Goal: Task Accomplishment & Management: Use online tool/utility

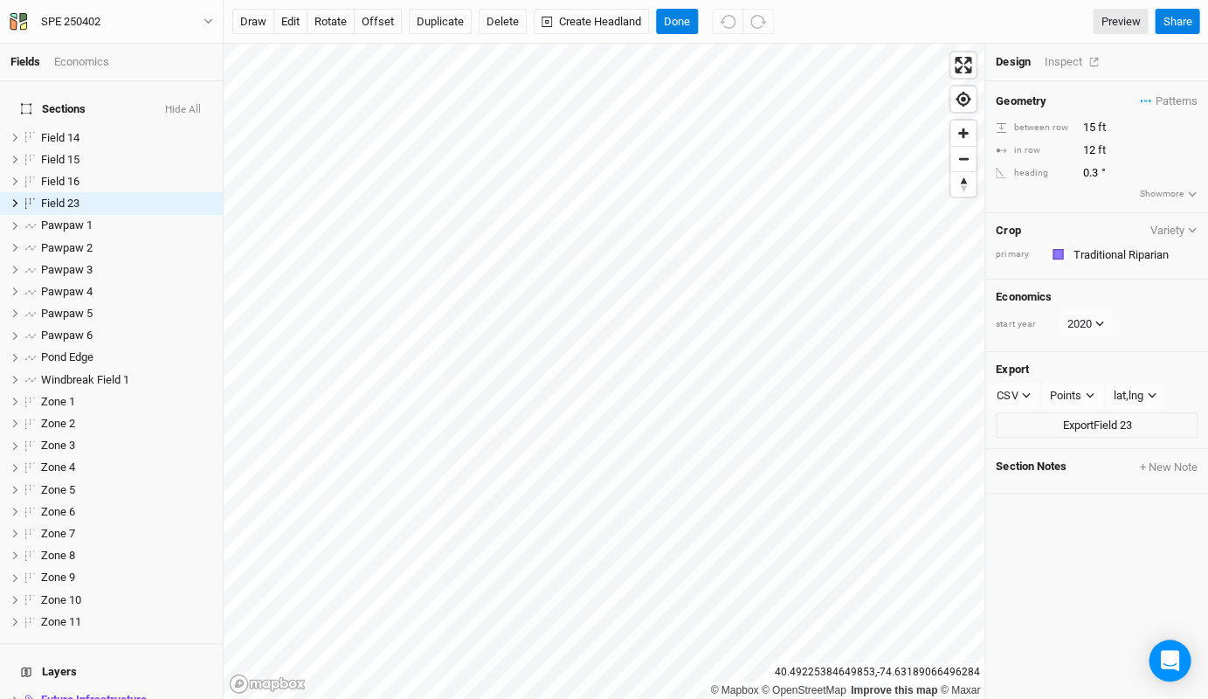
click at [1073, 66] on div "Inspect" at bounding box center [1075, 62] width 62 height 16
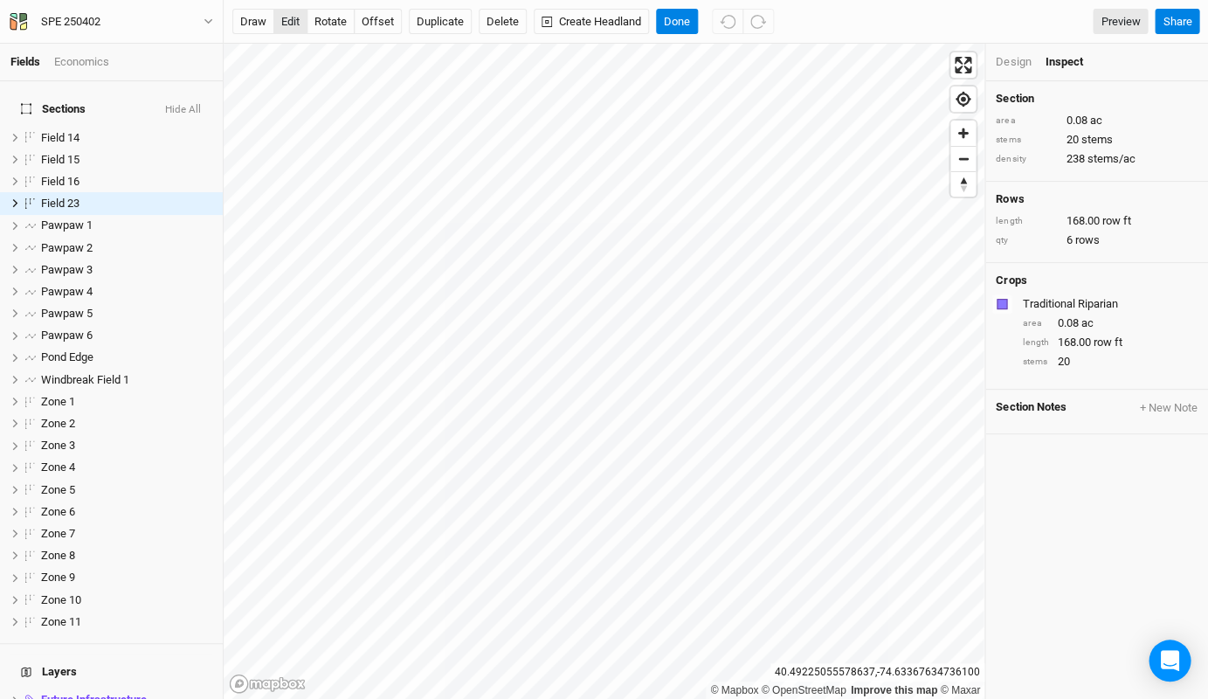
click at [289, 24] on button "edit" at bounding box center [290, 22] width 34 height 26
click at [124, 218] on li "Pawpaw 1 hide" at bounding box center [111, 226] width 223 height 22
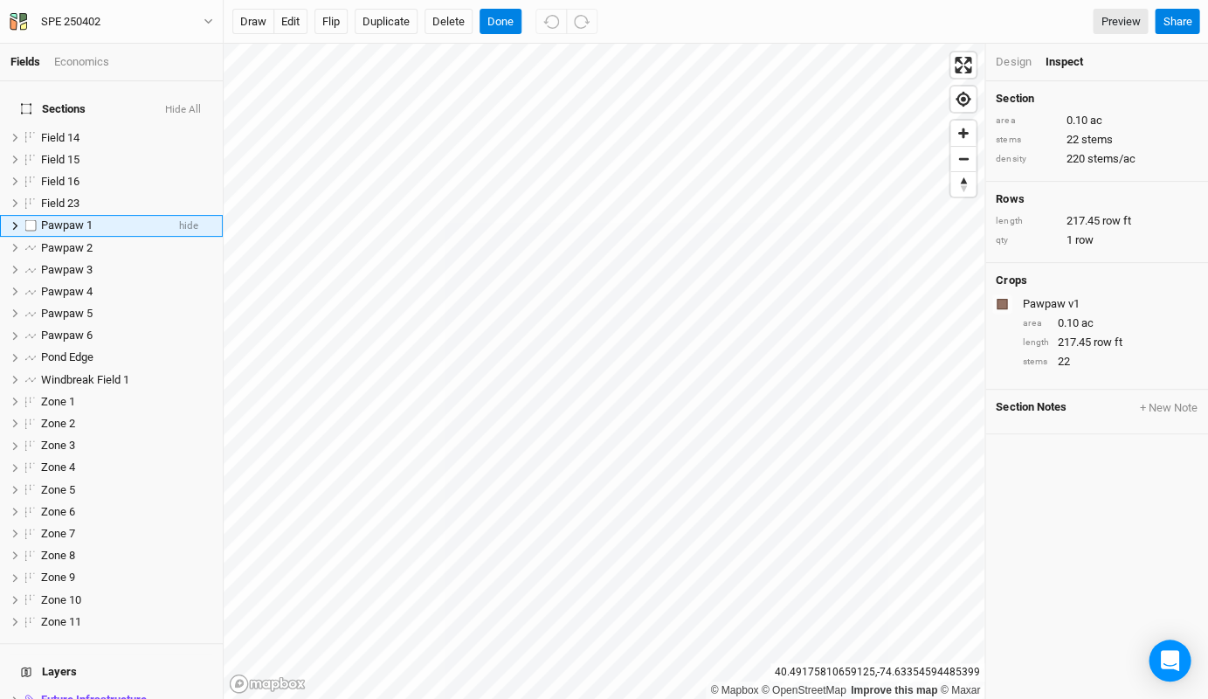
click at [25, 215] on label at bounding box center [31, 226] width 22 height 22
click at [25, 220] on input "checkbox" at bounding box center [30, 225] width 11 height 11
checkbox input "true"
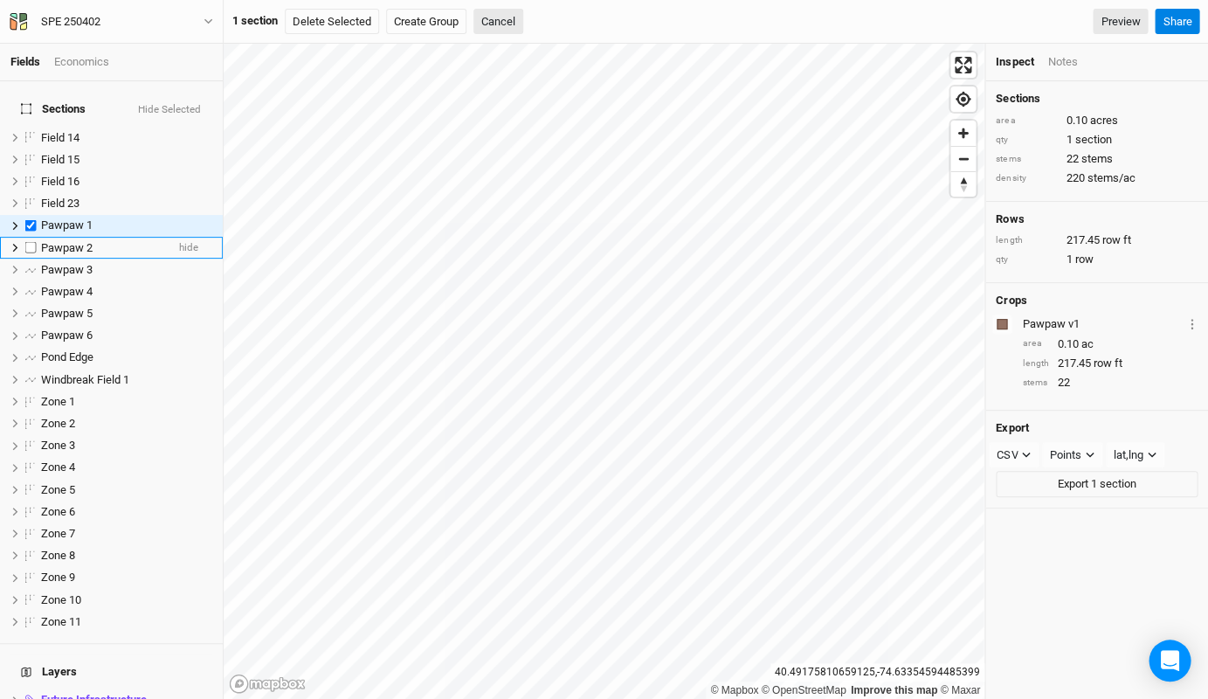
click at [26, 237] on label at bounding box center [31, 248] width 22 height 22
click at [26, 242] on input "checkbox" at bounding box center [30, 247] width 11 height 11
click at [27, 242] on label at bounding box center [31, 248] width 22 height 22
click at [27, 242] on input "checkbox" at bounding box center [30, 247] width 11 height 11
checkbox input "false"
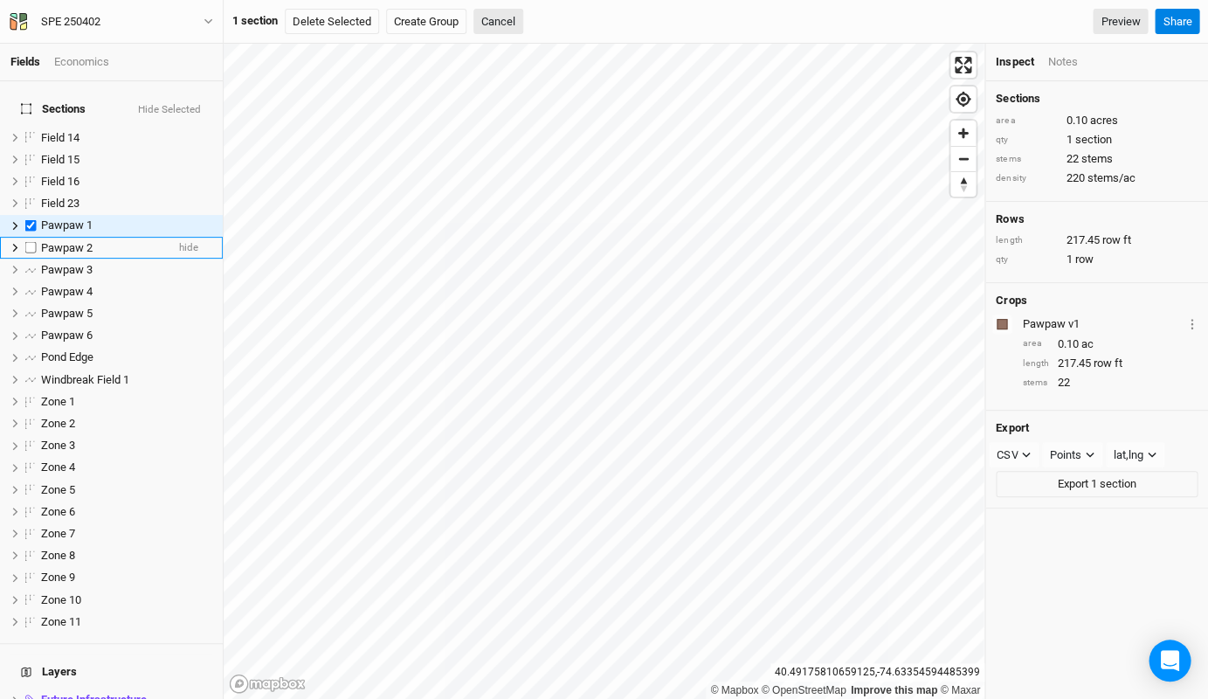
click at [28, 237] on label at bounding box center [31, 248] width 22 height 22
click at [28, 242] on input "checkbox" at bounding box center [30, 247] width 11 height 11
checkbox input "true"
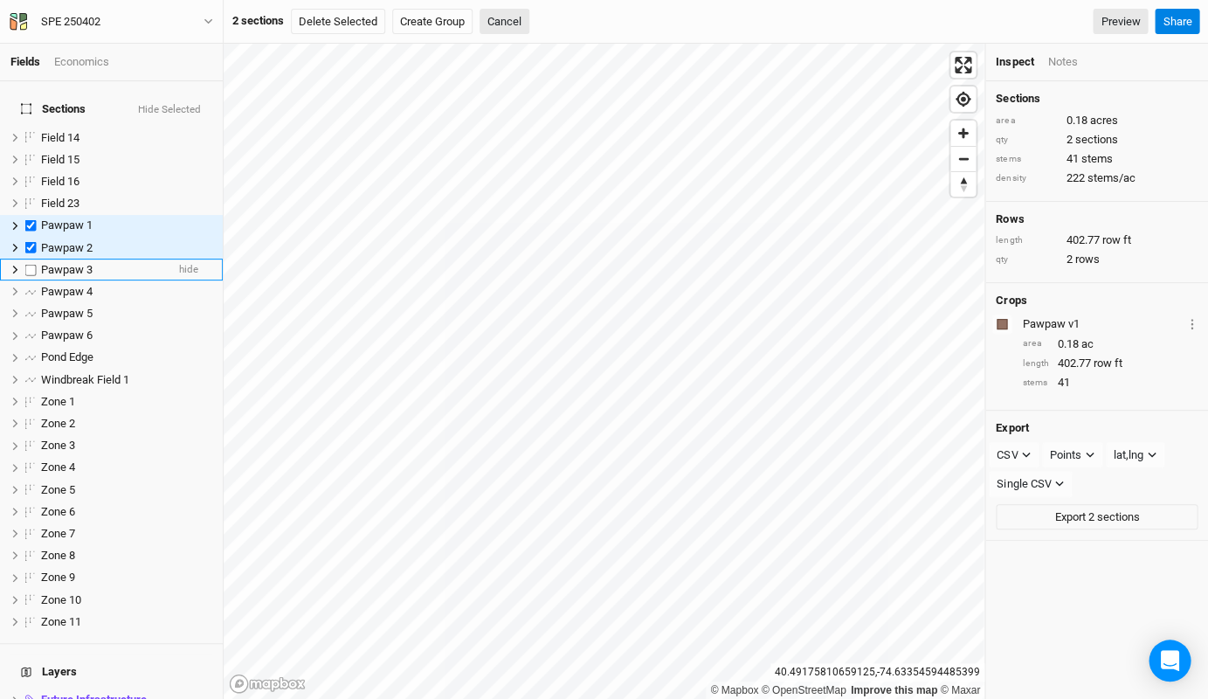
click at [28, 259] on label at bounding box center [31, 270] width 22 height 22
click at [28, 264] on input "checkbox" at bounding box center [30, 269] width 11 height 11
checkbox input "true"
click at [30, 280] on label at bounding box center [31, 291] width 22 height 22
click at [30, 286] on input "checkbox" at bounding box center [30, 291] width 11 height 11
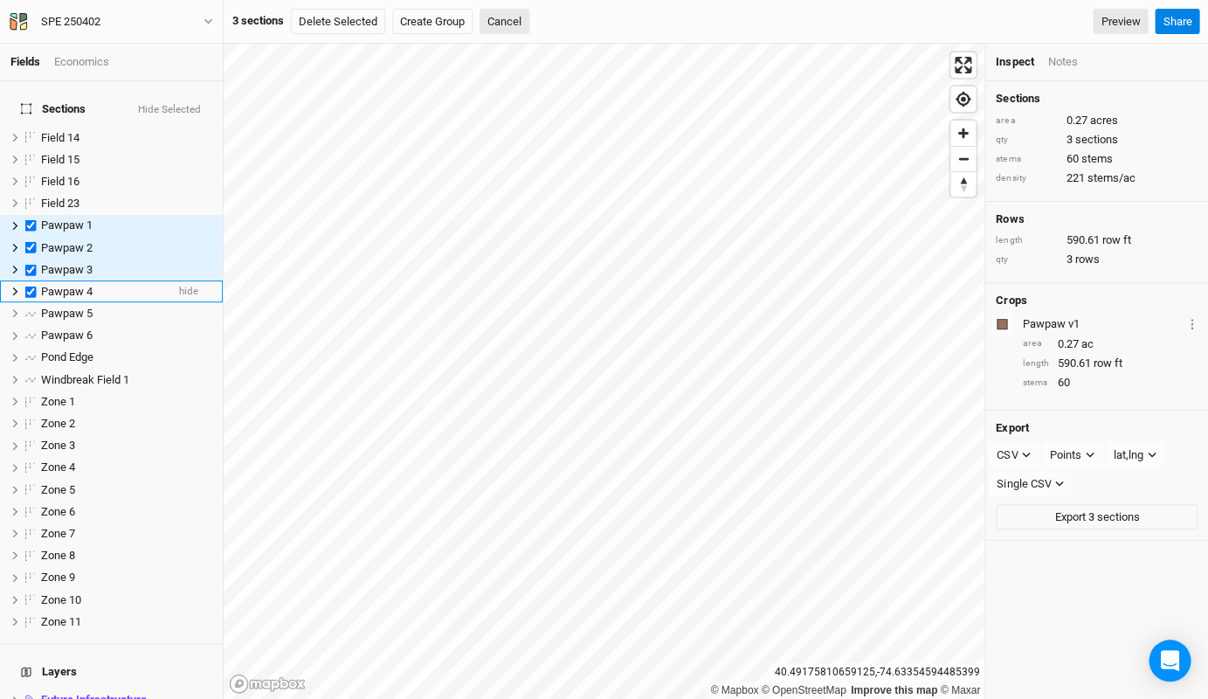
checkbox input "true"
click at [33, 302] on label at bounding box center [31, 313] width 22 height 22
click at [33, 308] on input "checkbox" at bounding box center [30, 313] width 11 height 11
checkbox input "true"
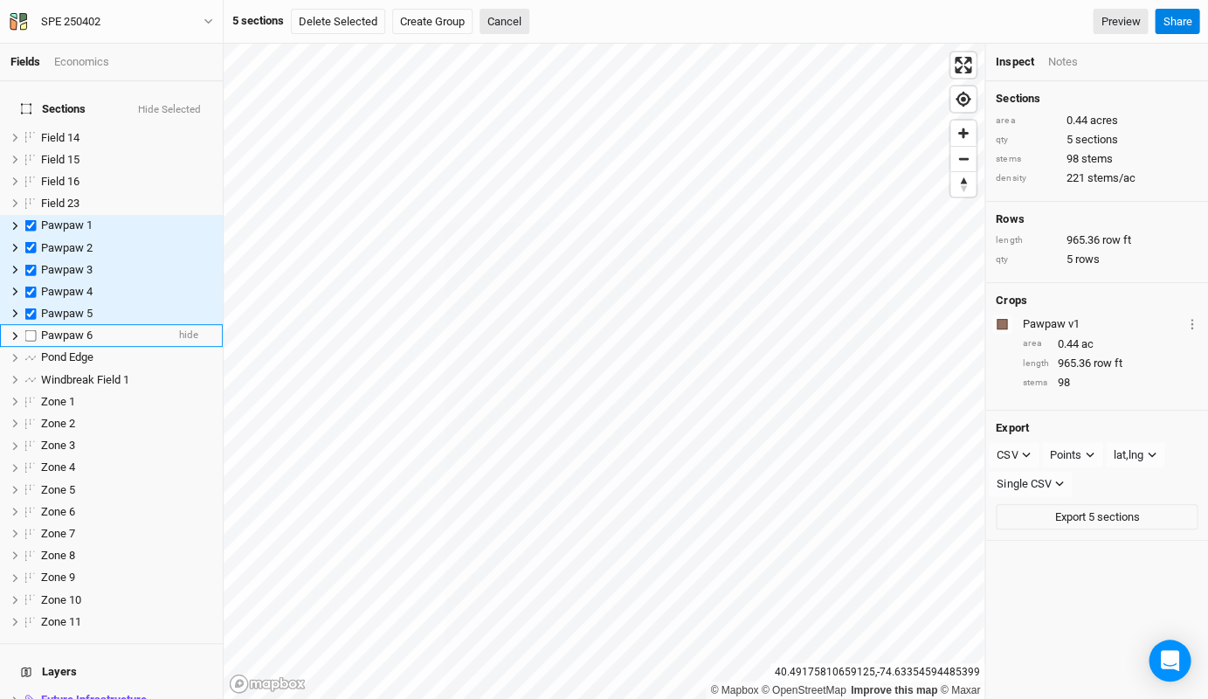
click at [31, 325] on label at bounding box center [31, 336] width 22 height 22
click at [31, 330] on input "checkbox" at bounding box center [30, 335] width 11 height 11
checkbox input "true"
click at [30, 347] on label at bounding box center [31, 358] width 22 height 22
click at [30, 352] on input "checkbox" at bounding box center [30, 357] width 11 height 11
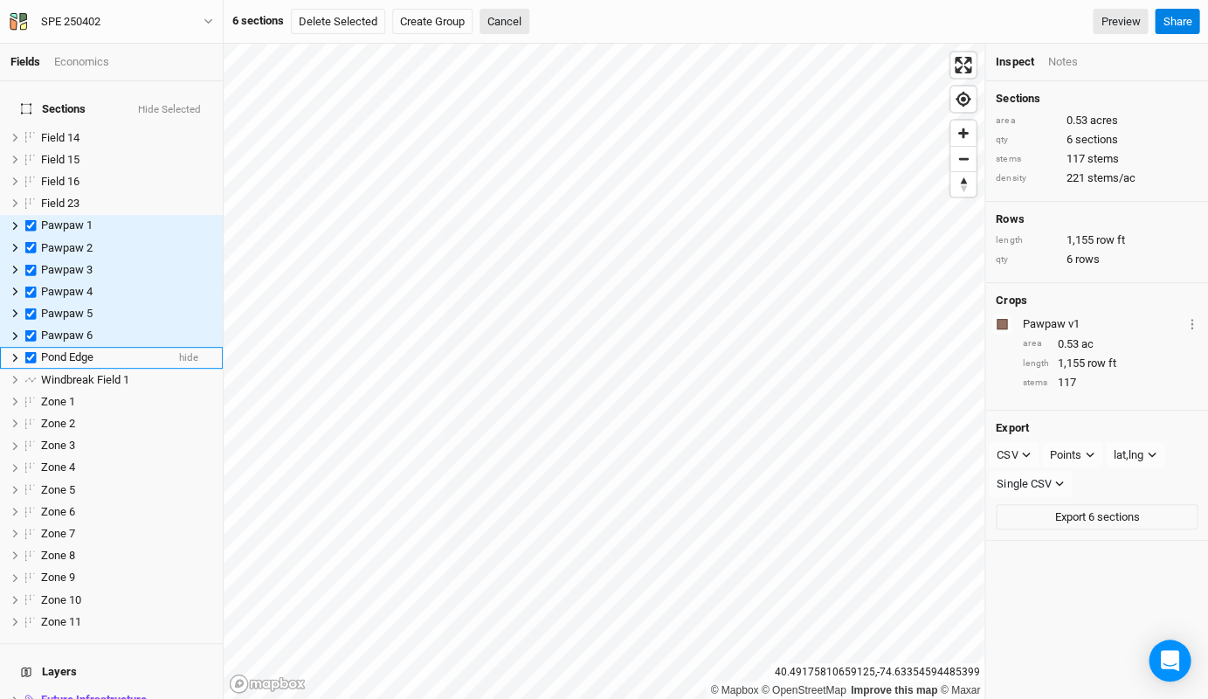
checkbox input "true"
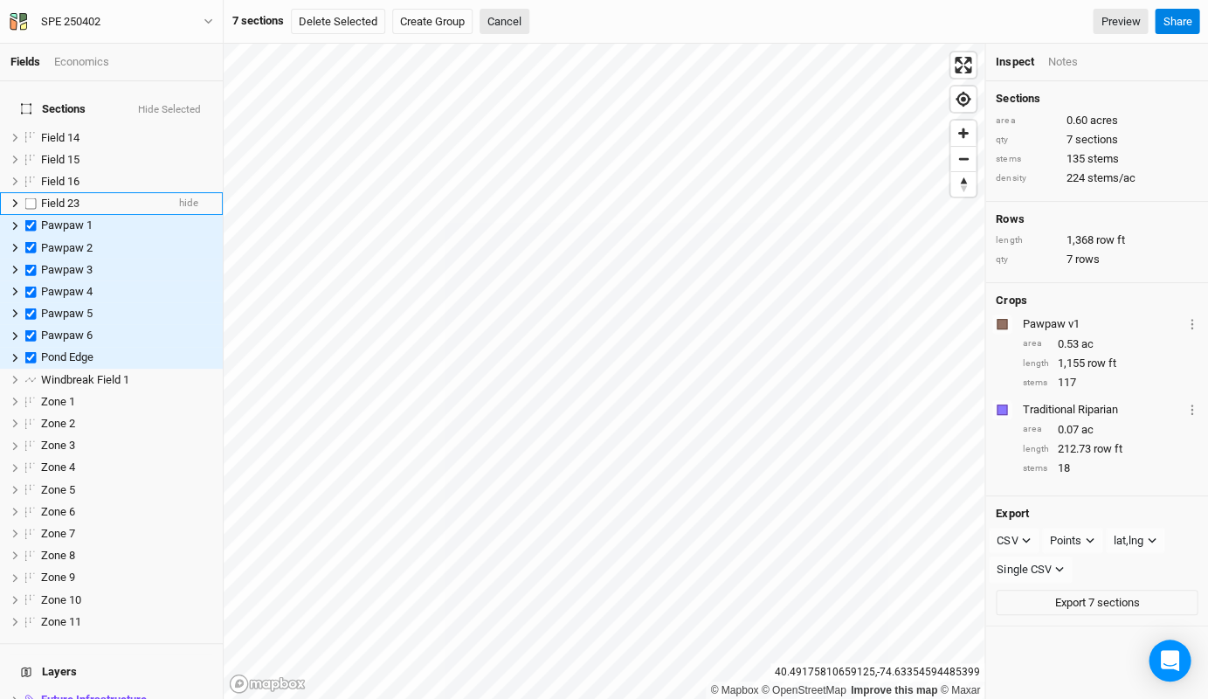
click at [31, 192] on label at bounding box center [31, 203] width 22 height 22
click at [31, 197] on input "checkbox" at bounding box center [30, 202] width 11 height 11
click at [61, 197] on span "Field 23" at bounding box center [60, 203] width 38 height 13
checkbox input "false"
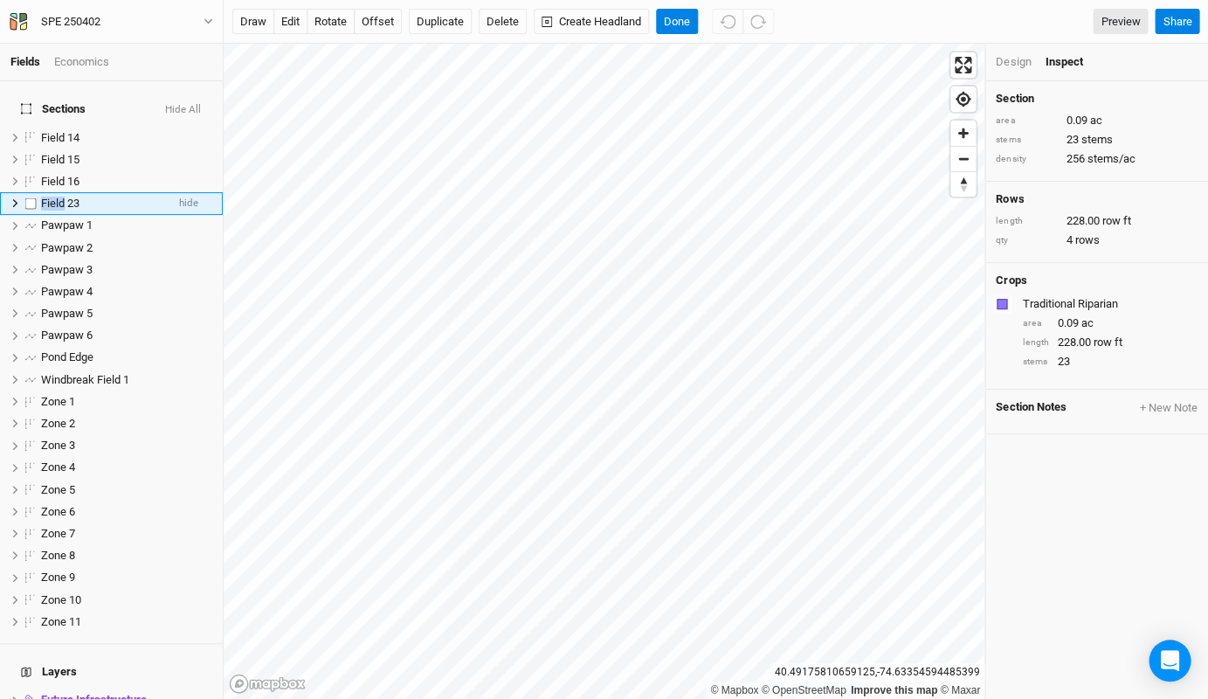
click at [61, 197] on span "Field 23" at bounding box center [60, 203] width 38 height 13
type input "Floodplain Buffer"
click at [30, 192] on label at bounding box center [31, 203] width 22 height 22
click at [30, 197] on input "checkbox" at bounding box center [30, 202] width 11 height 11
checkbox input "true"
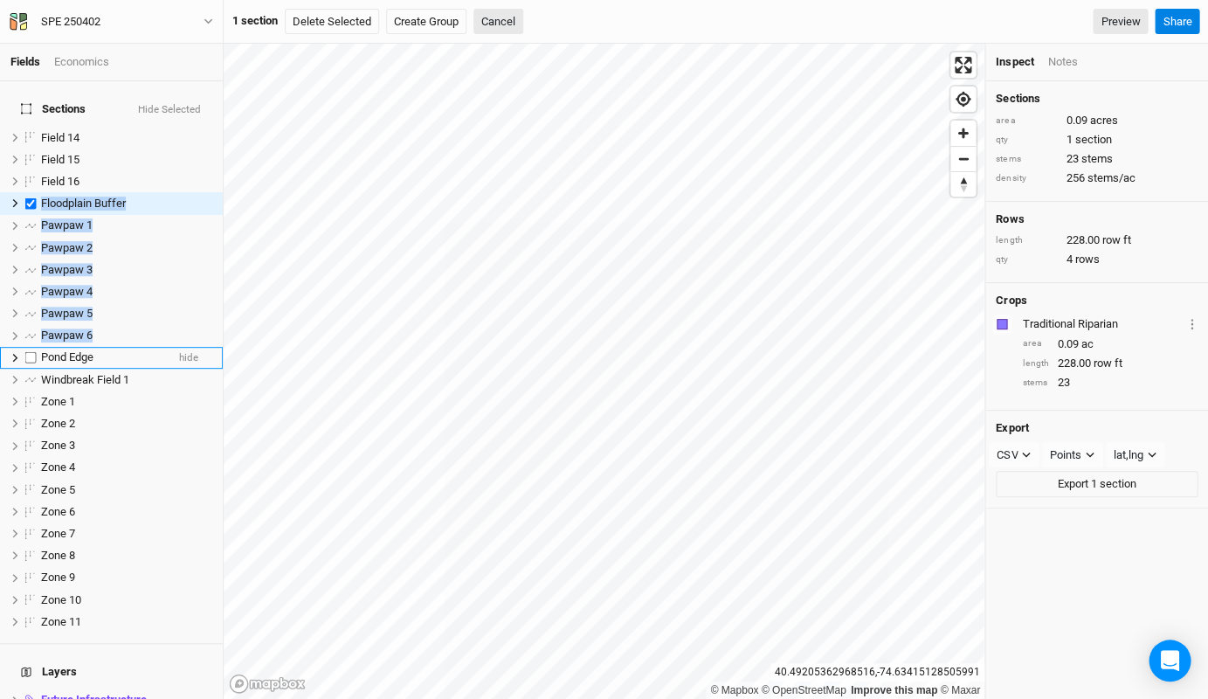
click at [29, 347] on label at bounding box center [31, 358] width 22 height 22
click at [29, 352] on input "checkbox" at bounding box center [30, 357] width 11 height 11
checkbox input "true"
click at [25, 325] on label at bounding box center [31, 336] width 22 height 22
click at [25, 330] on input "checkbox" at bounding box center [30, 335] width 11 height 11
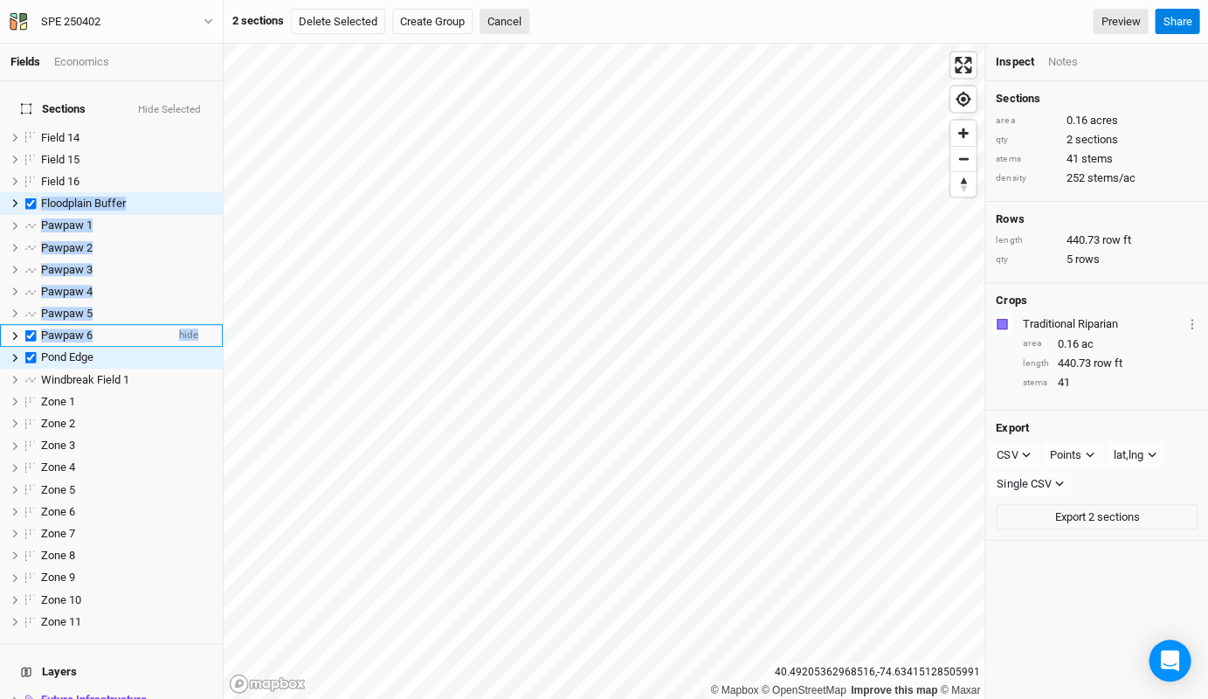
checkbox input "true"
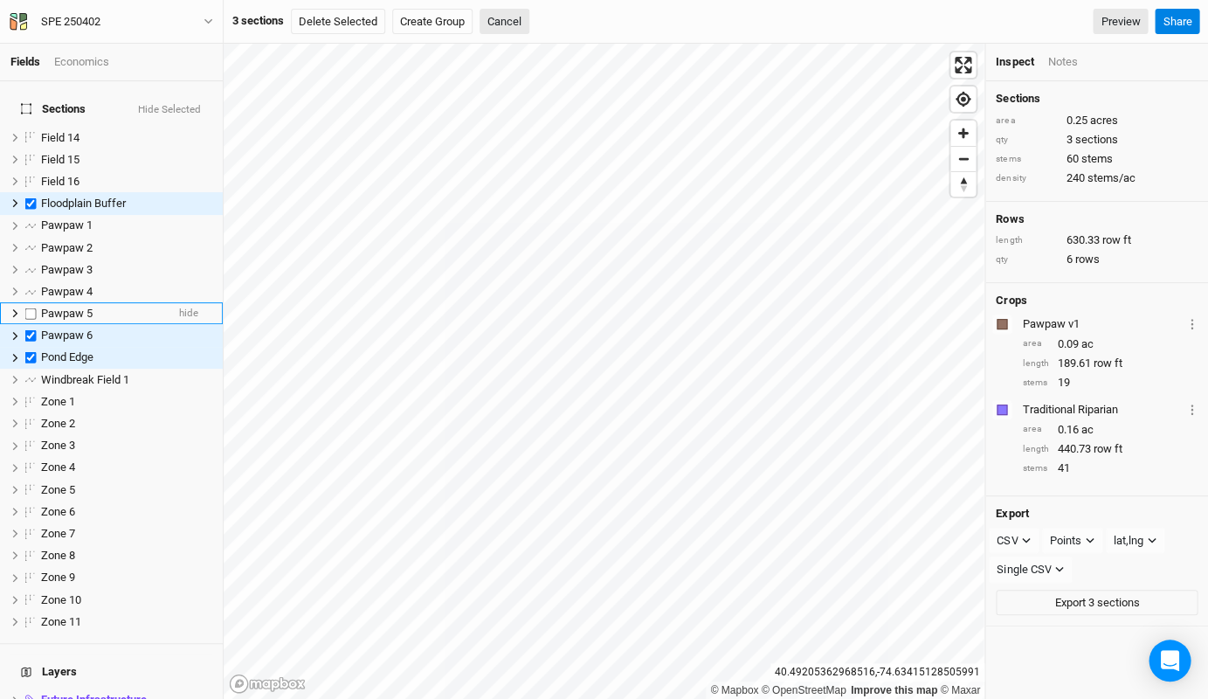
click at [25, 302] on label at bounding box center [31, 313] width 22 height 22
click at [25, 308] on input "checkbox" at bounding box center [30, 313] width 11 height 11
checkbox input "true"
click at [25, 280] on label at bounding box center [31, 291] width 22 height 22
click at [25, 286] on input "checkbox" at bounding box center [30, 291] width 11 height 11
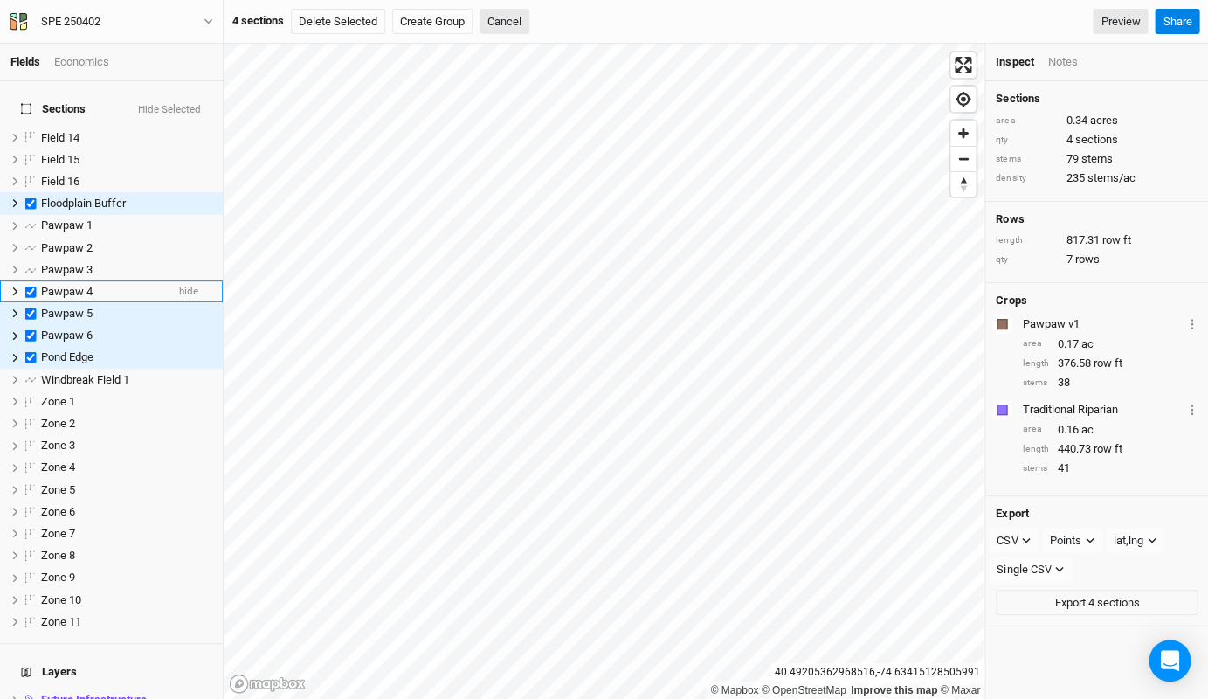
checkbox input "true"
click at [24, 259] on label at bounding box center [31, 270] width 22 height 22
click at [25, 264] on input "checkbox" at bounding box center [30, 269] width 11 height 11
checkbox input "true"
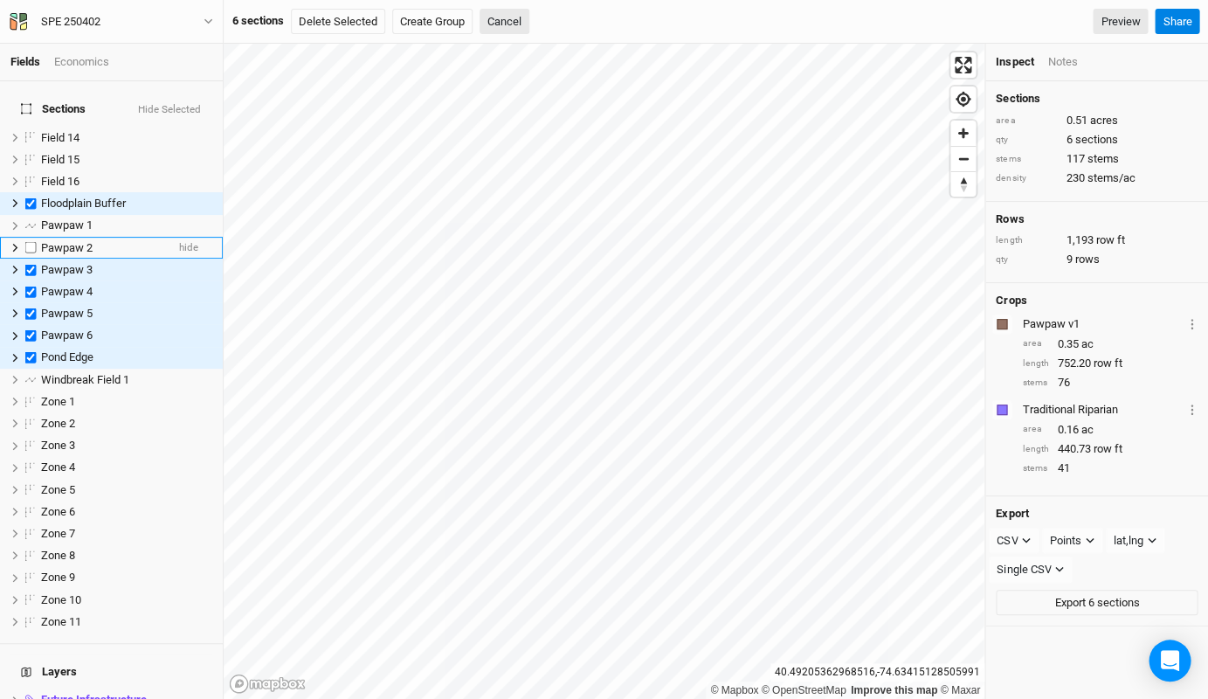
click at [24, 237] on label at bounding box center [31, 248] width 22 height 22
click at [25, 242] on input "checkbox" at bounding box center [30, 247] width 11 height 11
checkbox input "true"
click at [28, 215] on label at bounding box center [31, 226] width 22 height 22
click at [28, 220] on input "checkbox" at bounding box center [30, 225] width 11 height 11
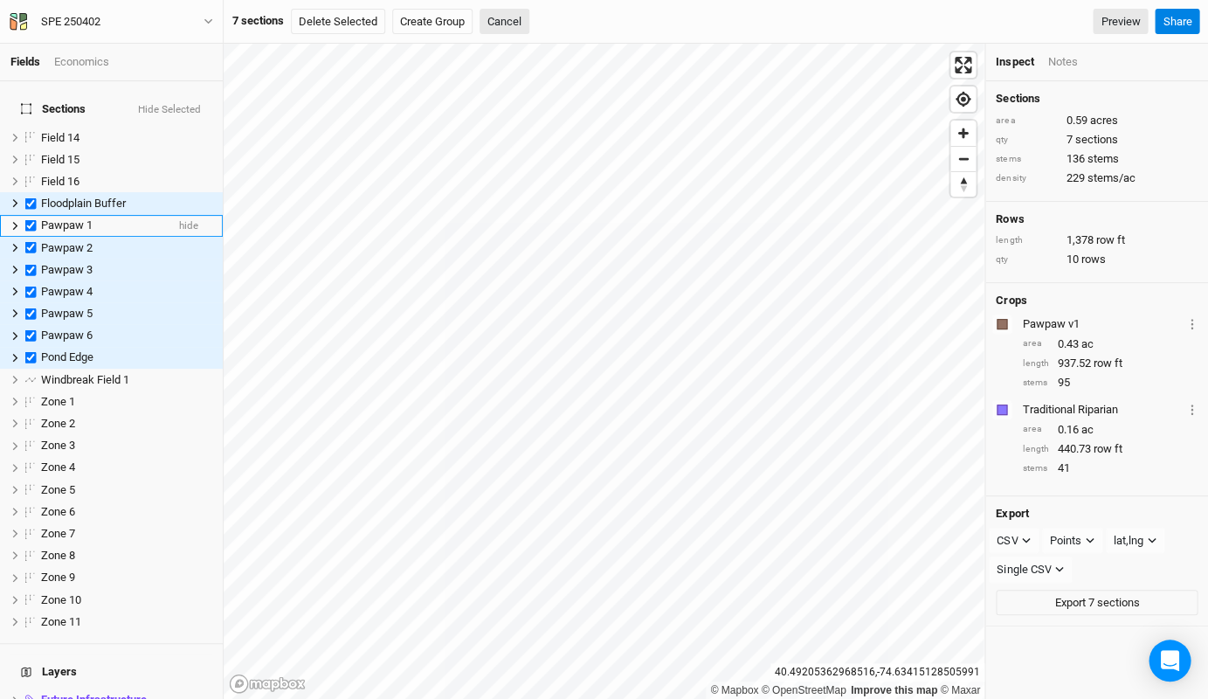
checkbox input "true"
click at [30, 192] on label at bounding box center [31, 203] width 22 height 22
click at [30, 197] on input "checkbox" at bounding box center [30, 202] width 11 height 11
checkbox input "false"
click at [31, 215] on label at bounding box center [31, 226] width 22 height 22
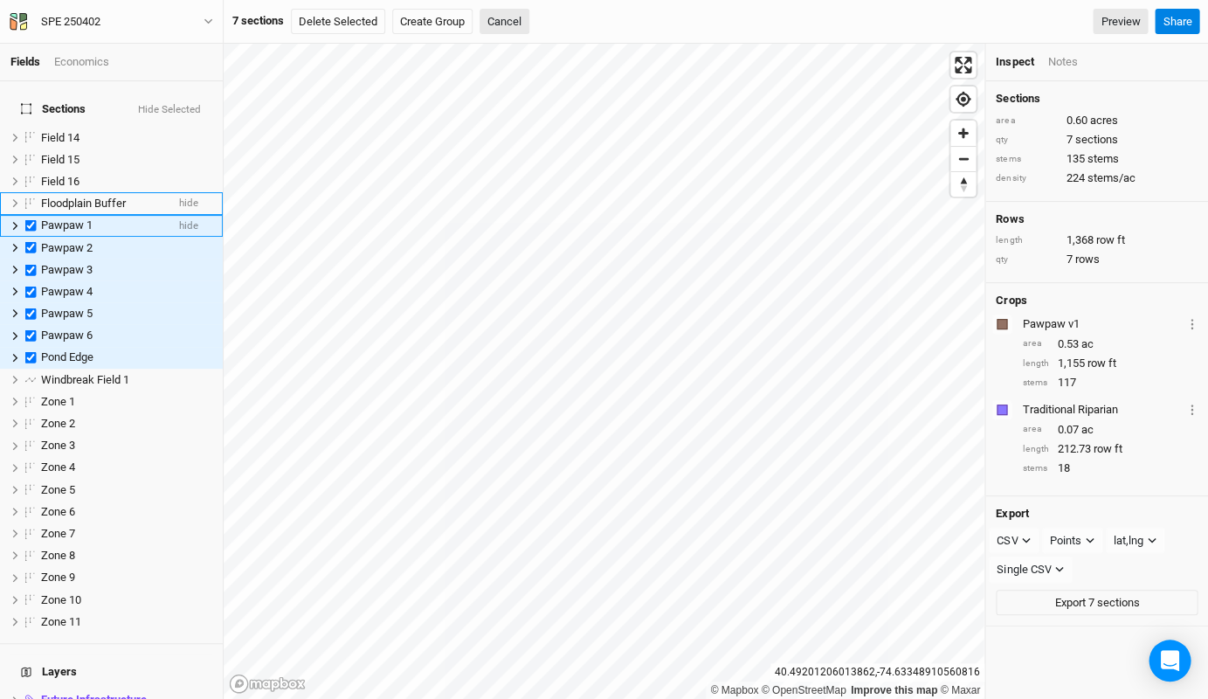
click at [31, 220] on input "checkbox" at bounding box center [30, 225] width 11 height 11
checkbox input "false"
click at [34, 237] on label at bounding box center [31, 248] width 22 height 22
click at [34, 242] on input "checkbox" at bounding box center [30, 247] width 11 height 11
checkbox input "false"
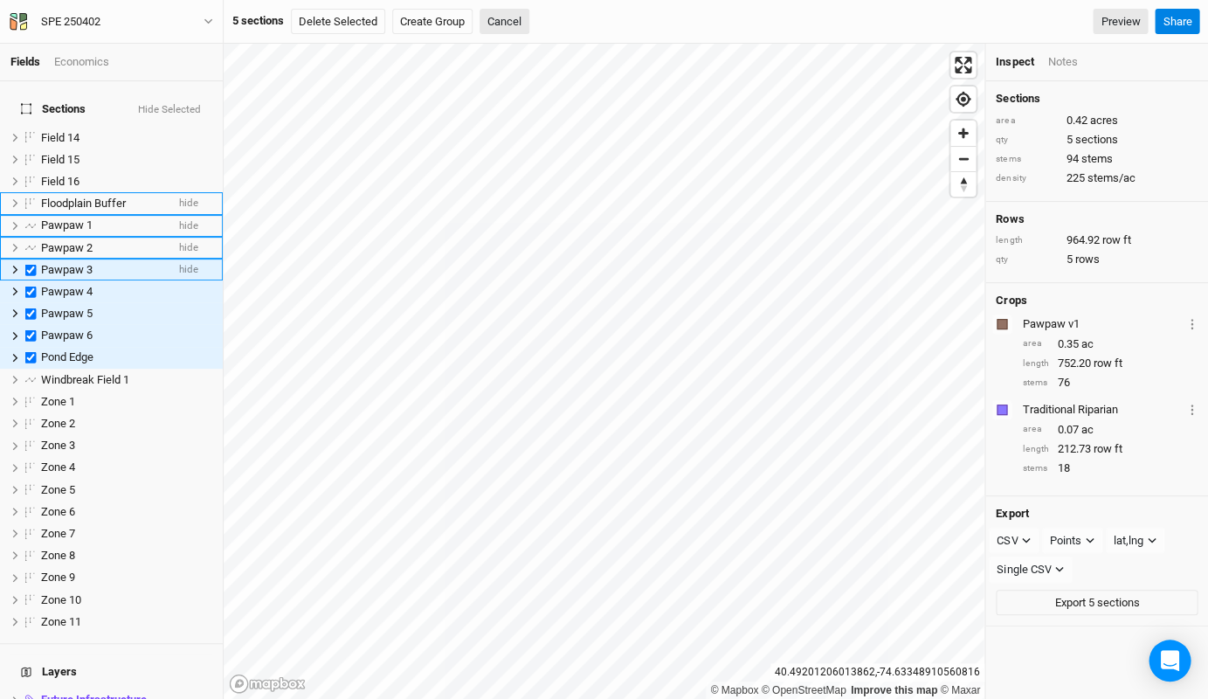
click at [35, 259] on label at bounding box center [31, 270] width 22 height 22
click at [35, 264] on input "checkbox" at bounding box center [30, 269] width 11 height 11
checkbox input "false"
click at [35, 280] on label at bounding box center [31, 291] width 22 height 22
click at [35, 286] on input "checkbox" at bounding box center [30, 291] width 11 height 11
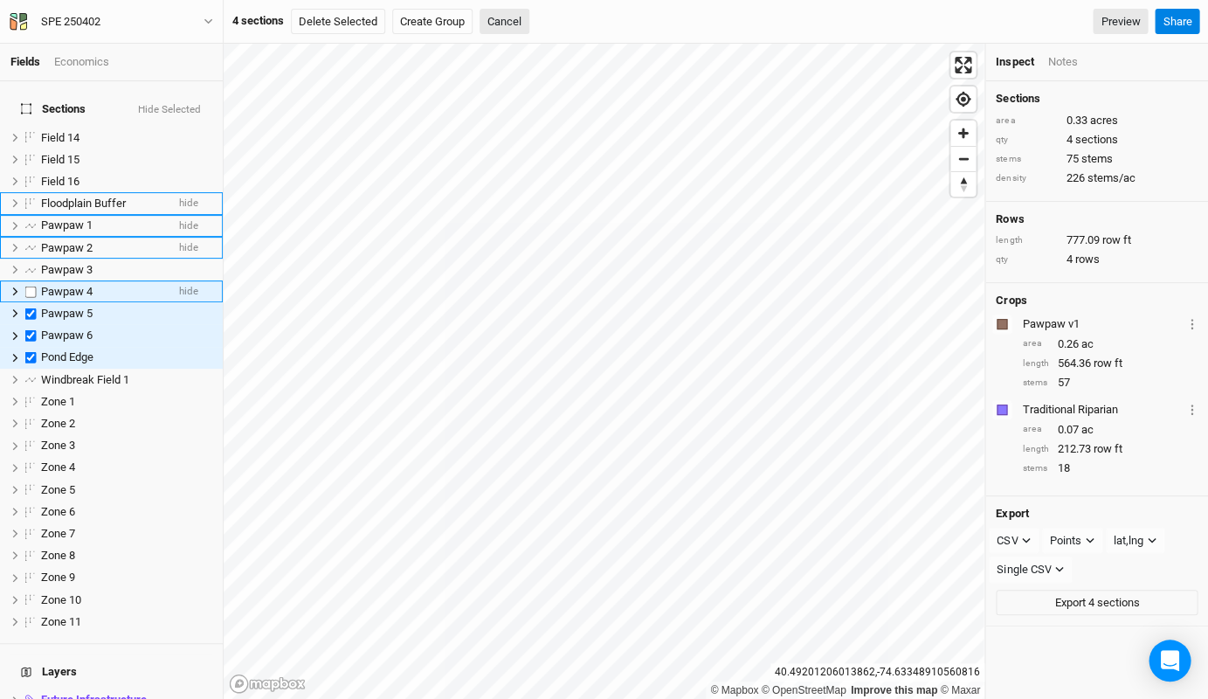
checkbox input "false"
click at [36, 302] on label at bounding box center [31, 313] width 22 height 22
click at [36, 308] on input "checkbox" at bounding box center [30, 313] width 11 height 11
checkbox input "false"
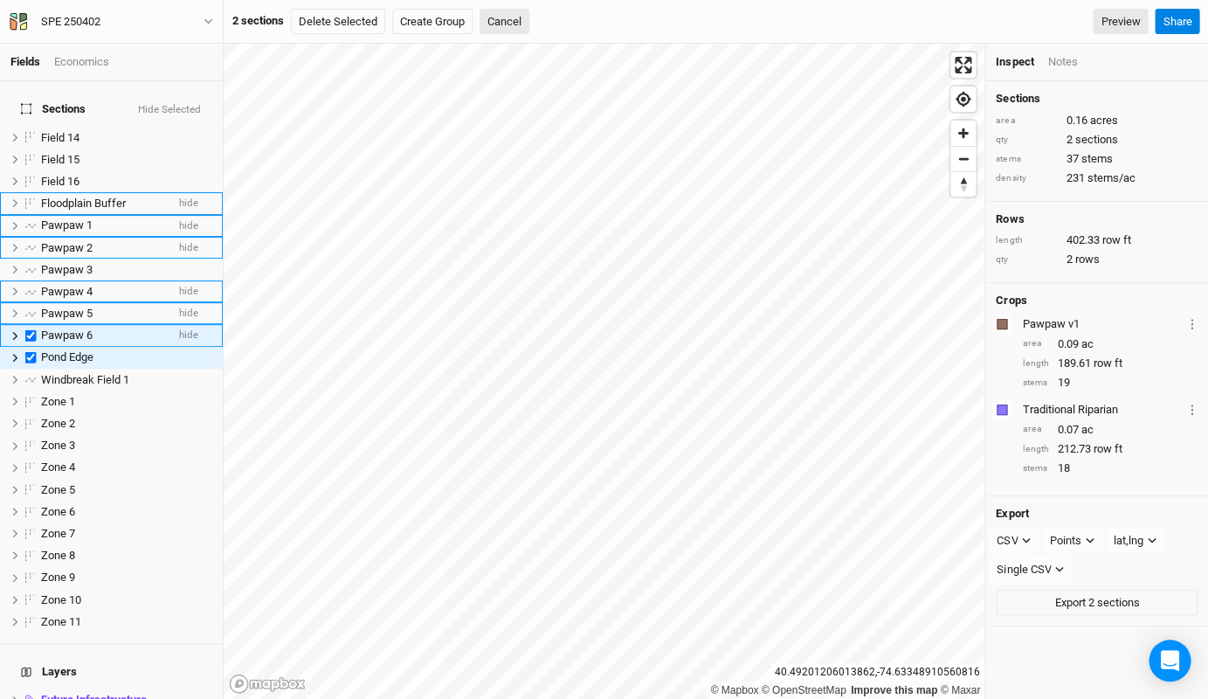
click at [31, 325] on label at bounding box center [31, 336] width 22 height 22
click at [31, 330] on input "checkbox" at bounding box center [30, 335] width 11 height 11
checkbox input "false"
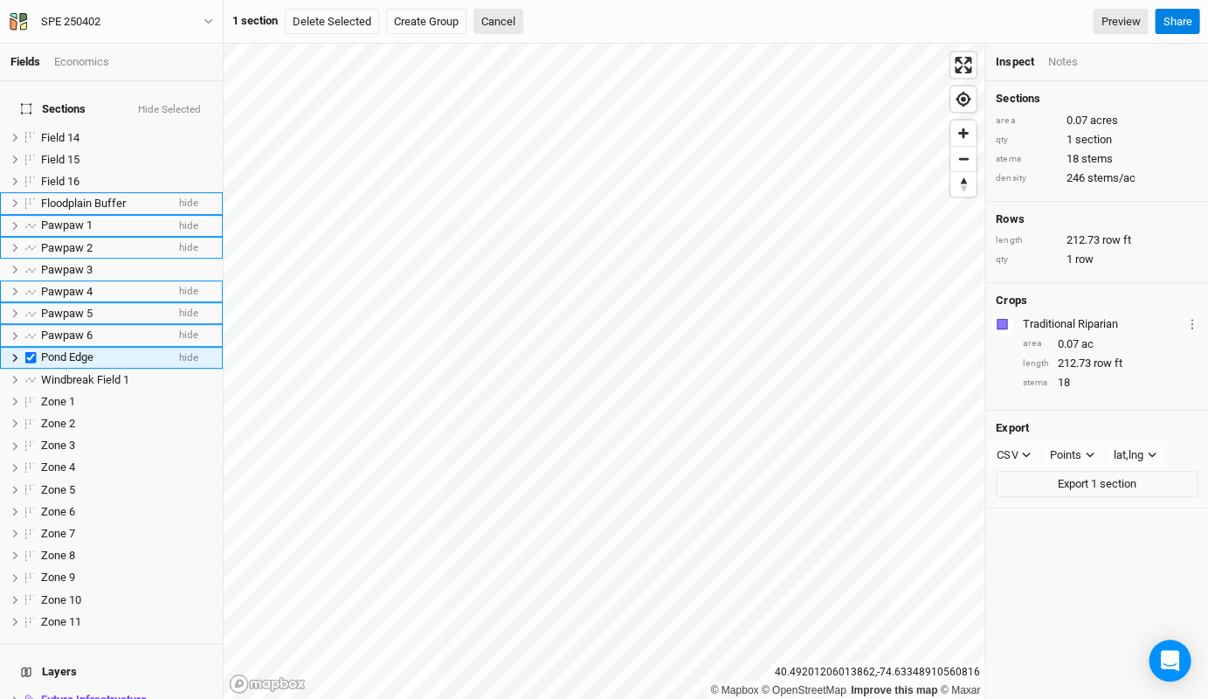
click at [31, 347] on label at bounding box center [31, 358] width 22 height 22
click at [31, 352] on input "checkbox" at bounding box center [30, 357] width 11 height 11
checkbox input "false"
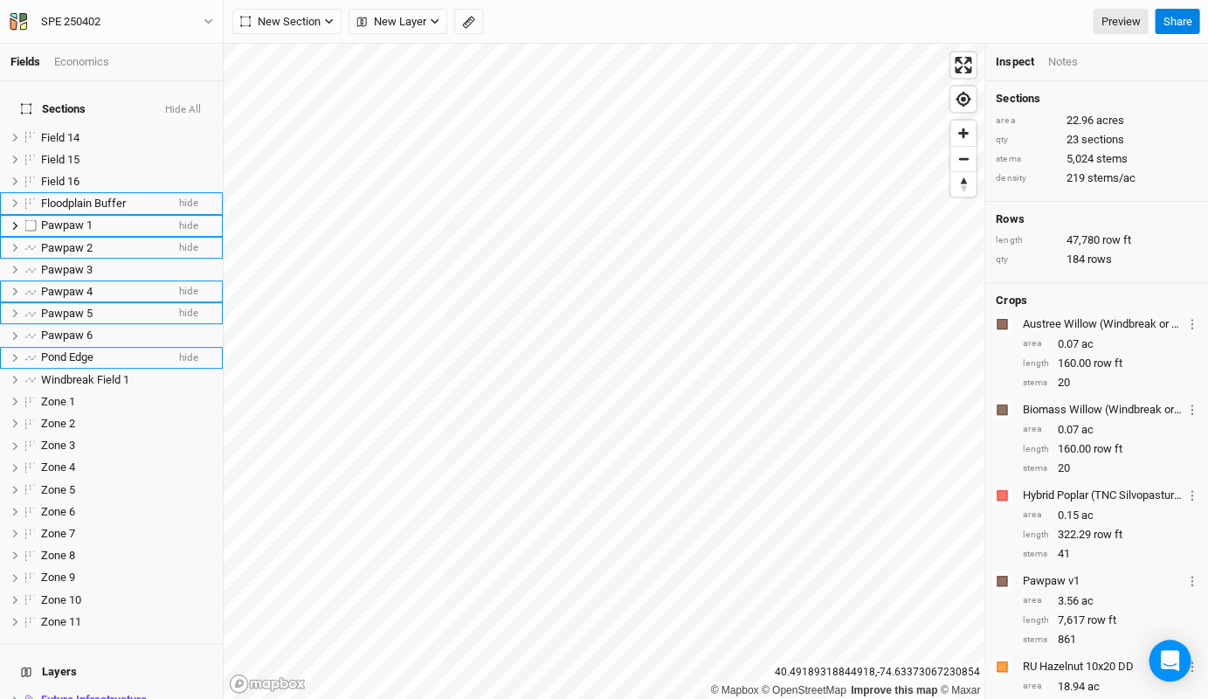
click at [25, 215] on label at bounding box center [31, 226] width 22 height 22
click at [25, 220] on input "checkbox" at bounding box center [30, 225] width 11 height 11
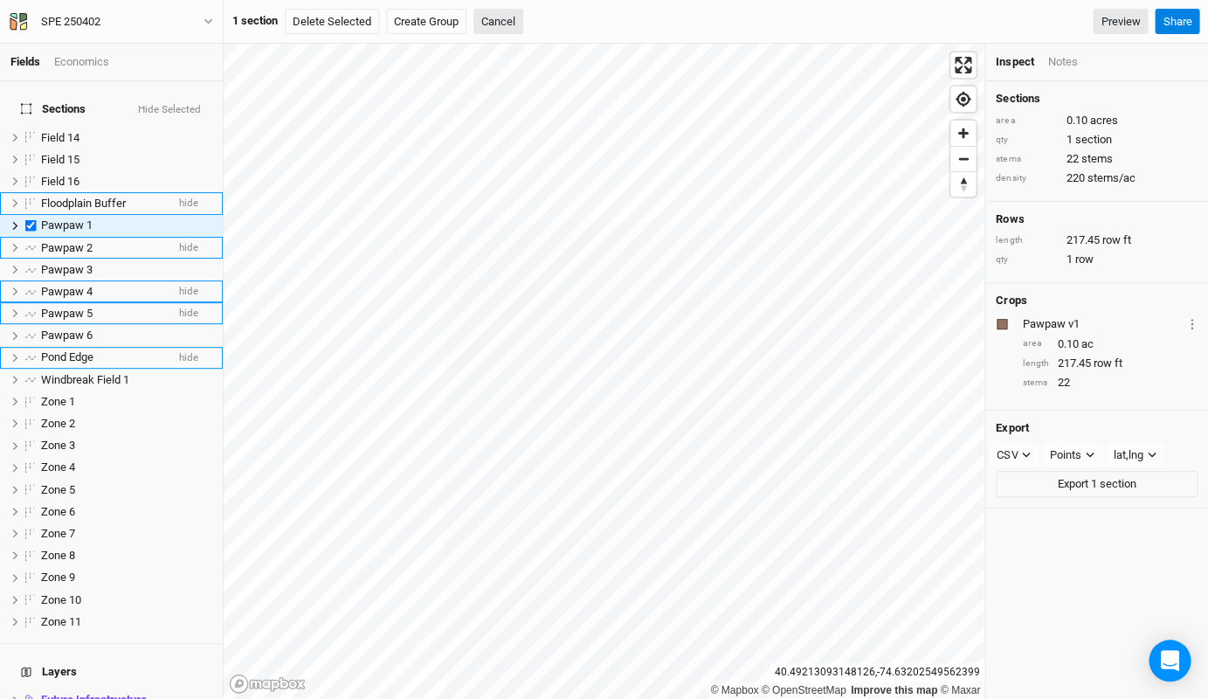
click at [1048, 59] on div "Notes" at bounding box center [1063, 62] width 30 height 16
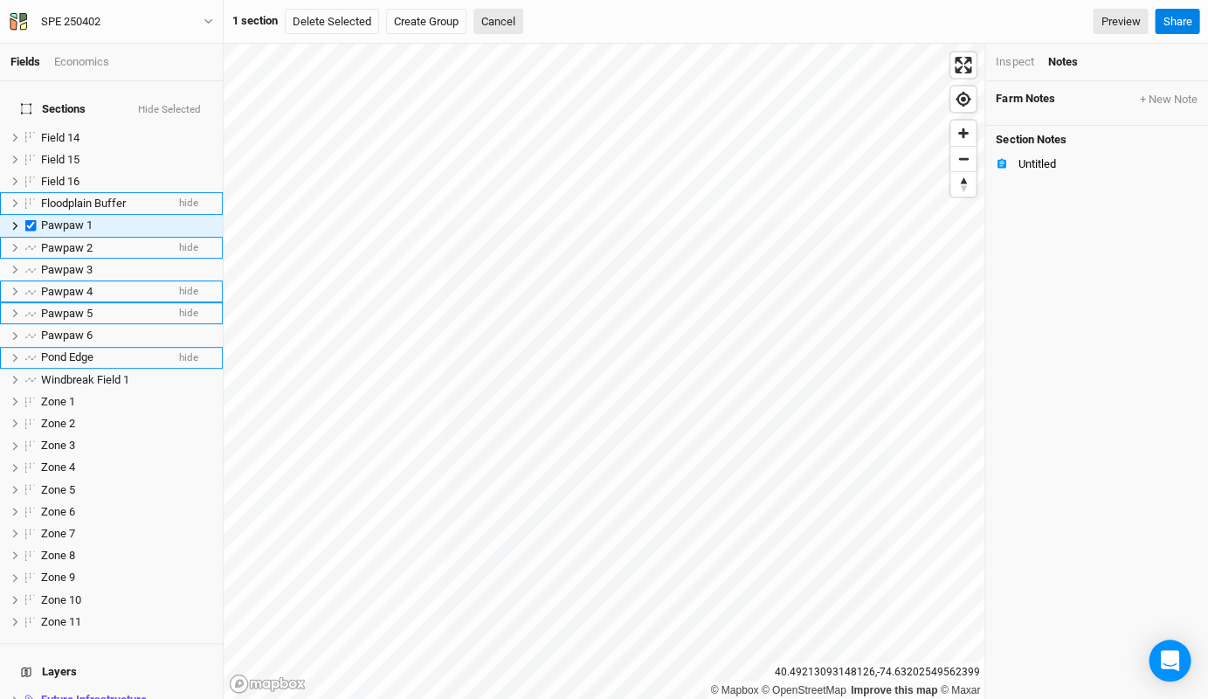
click at [1014, 63] on div "Inspect" at bounding box center [1015, 62] width 38 height 16
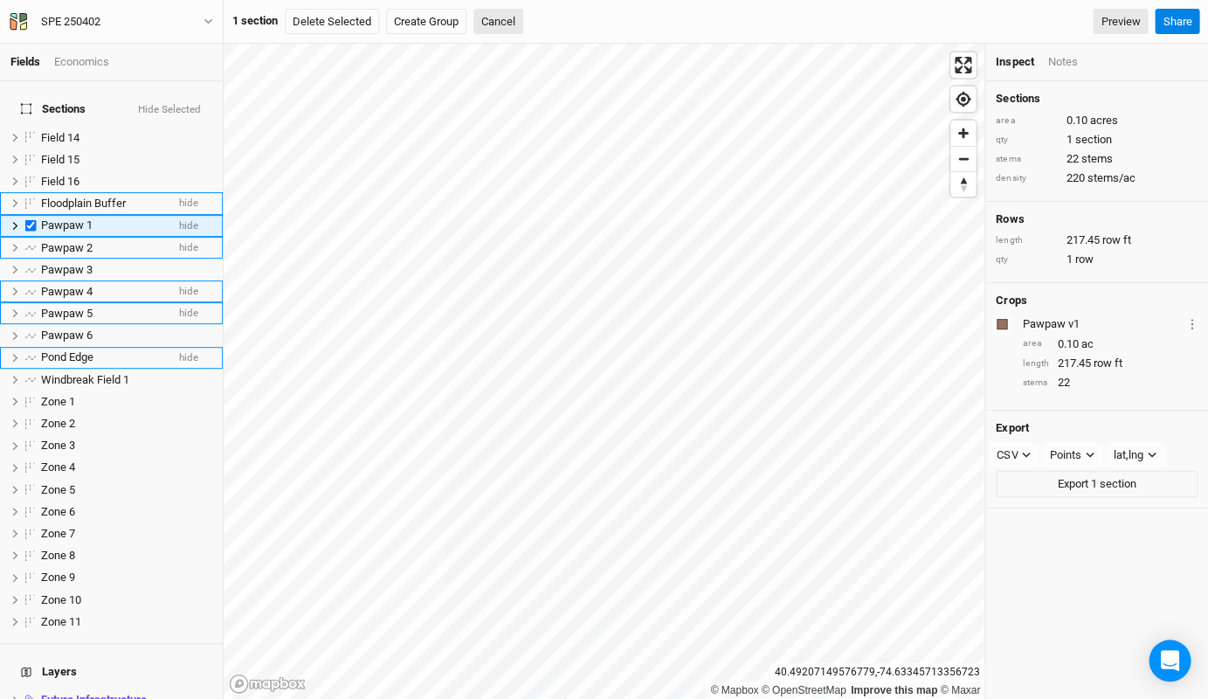
click at [38, 215] on label at bounding box center [31, 226] width 22 height 22
click at [37, 220] on input "checkbox" at bounding box center [30, 225] width 11 height 11
checkbox input "false"
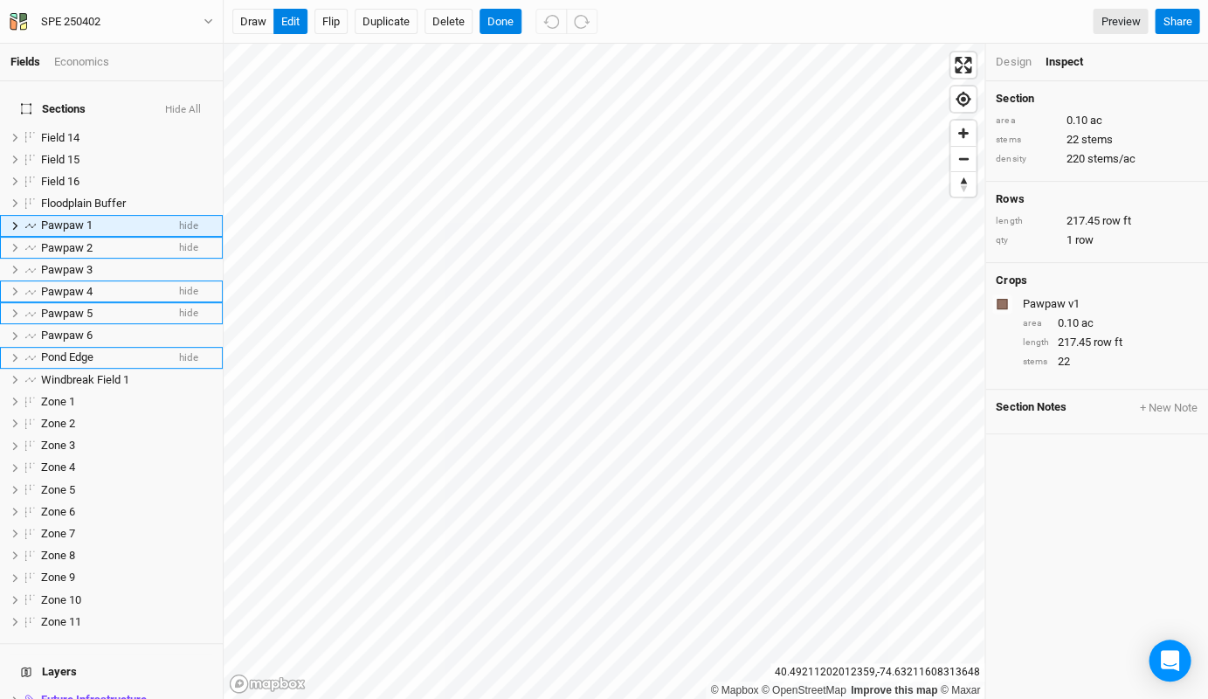
click at [1005, 63] on div "Design" at bounding box center [1013, 62] width 35 height 16
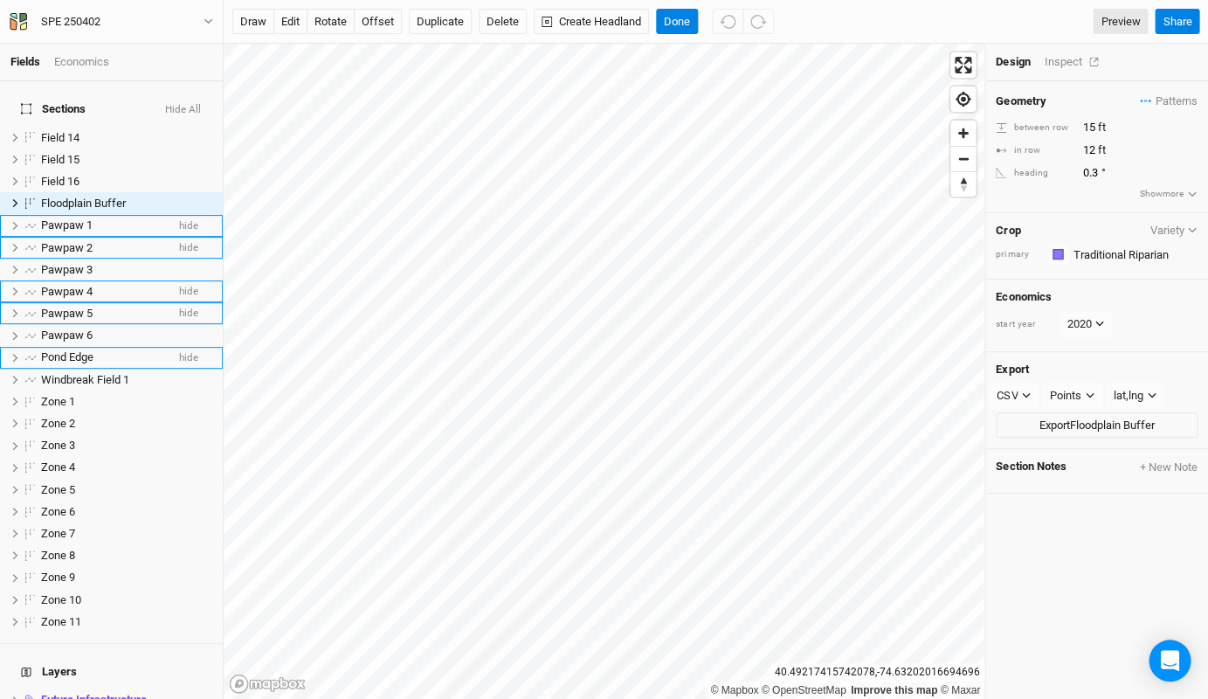
click at [1055, 63] on div "Inspect" at bounding box center [1075, 62] width 62 height 16
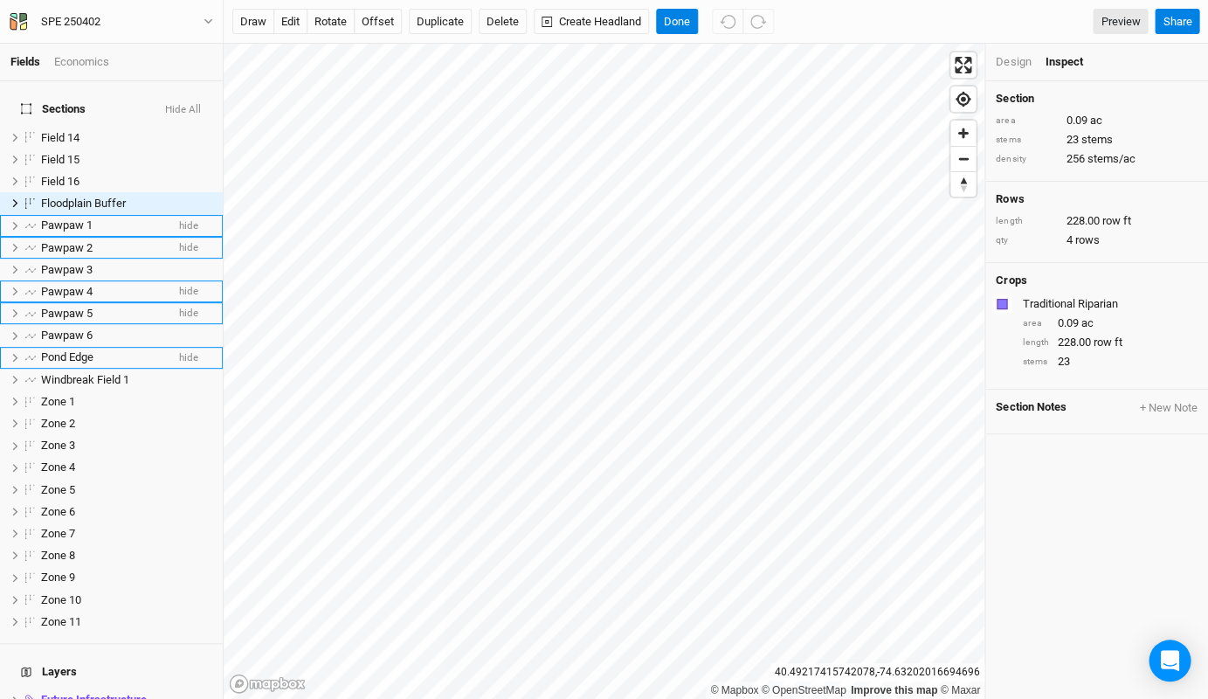
click at [1016, 65] on div "Design" at bounding box center [1013, 62] width 35 height 16
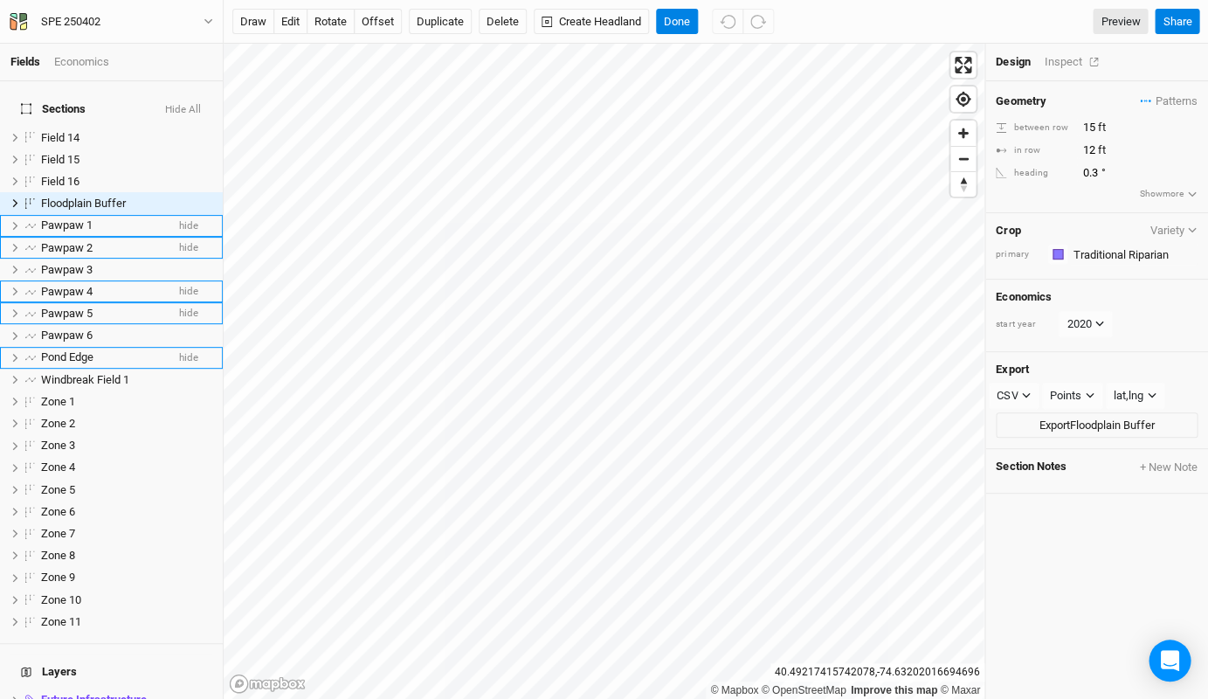
click at [1048, 63] on div "Inspect" at bounding box center [1075, 62] width 62 height 16
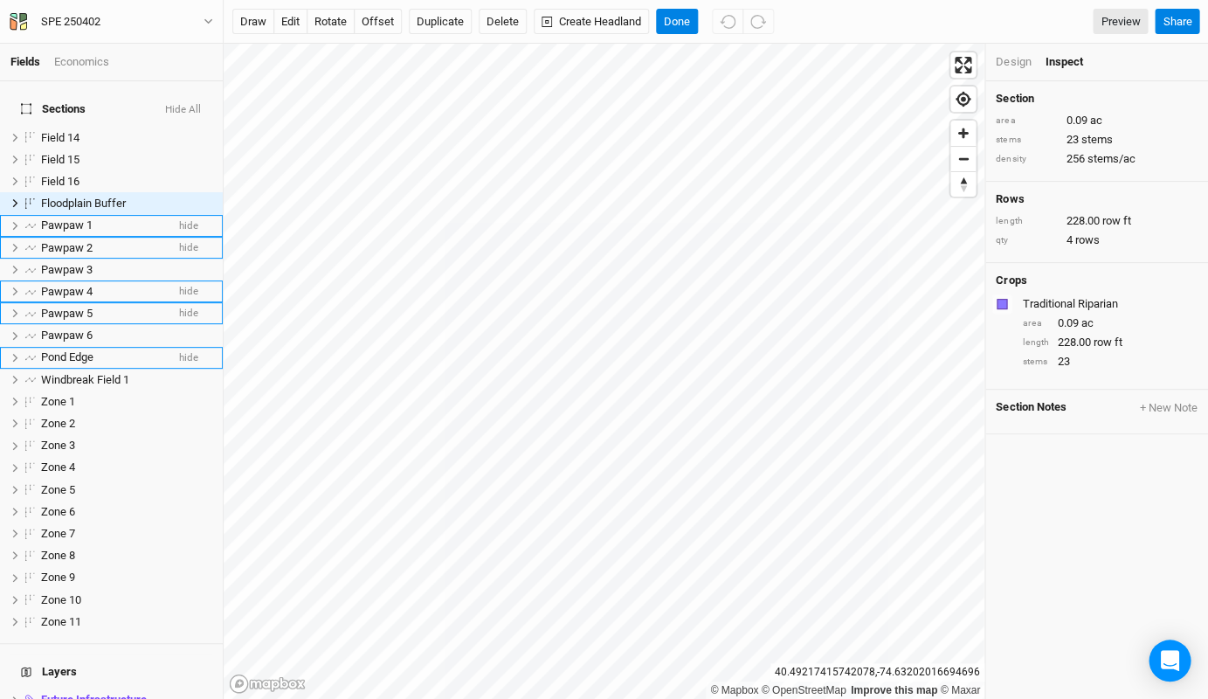
click at [1022, 66] on div "Design" at bounding box center [1013, 62] width 35 height 16
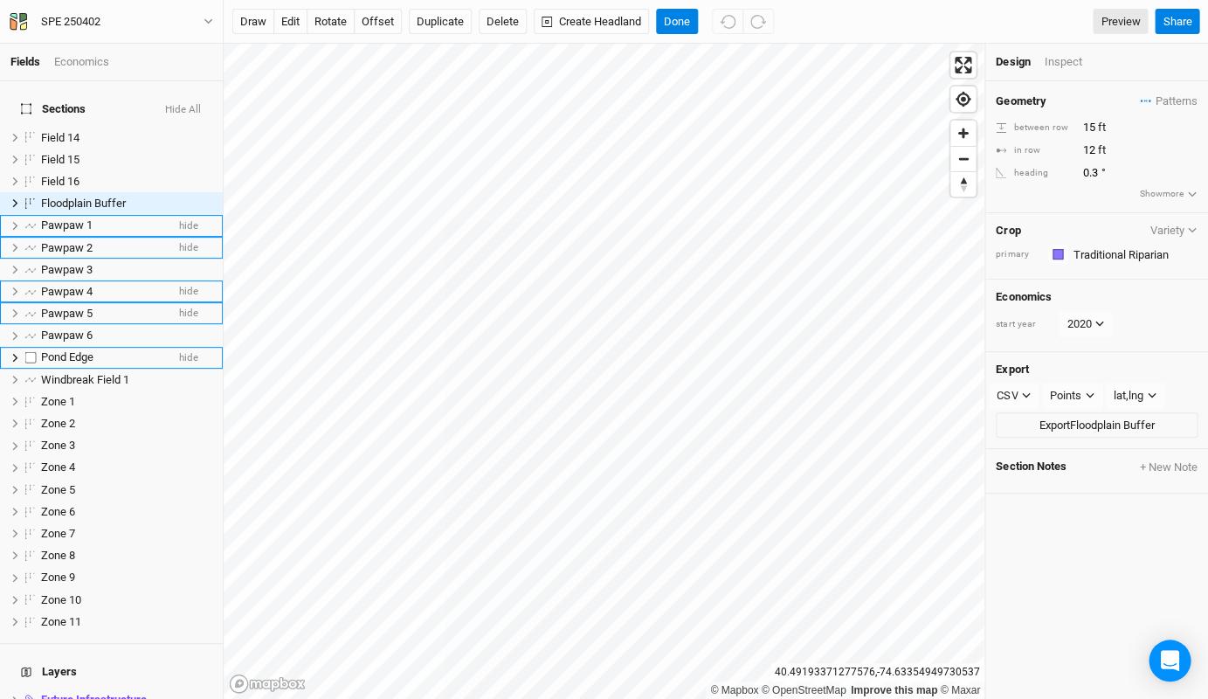
click at [76, 350] on span "Pond Edge" at bounding box center [67, 356] width 52 height 13
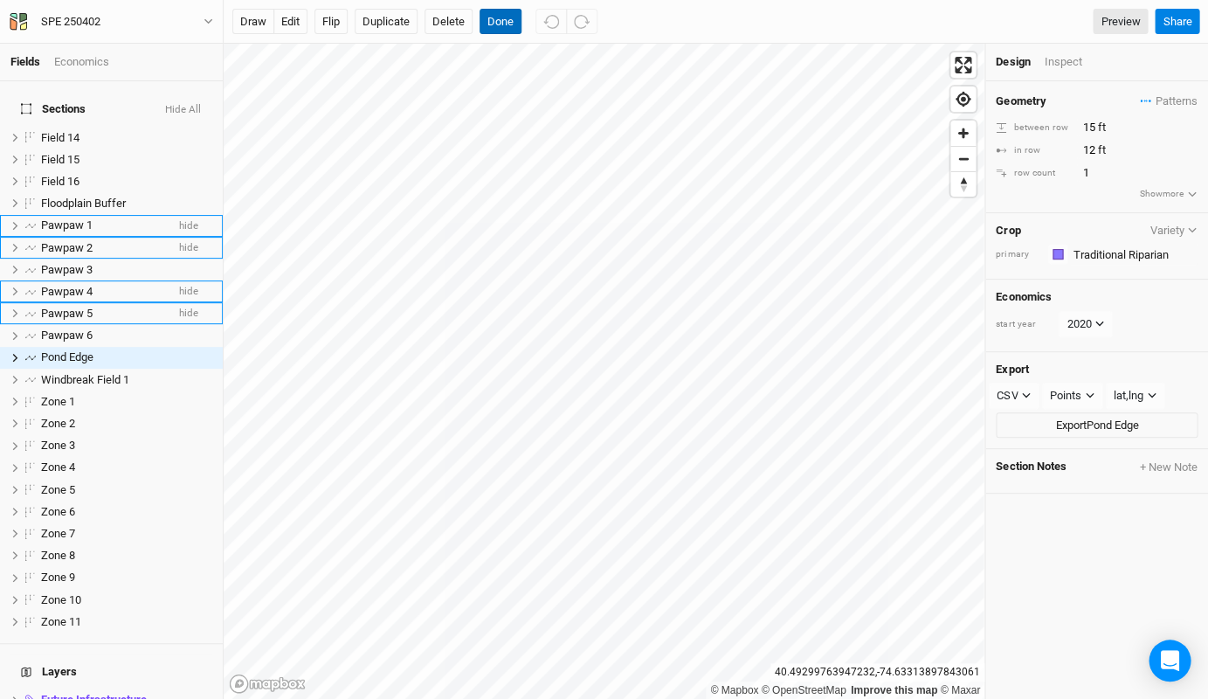
click at [497, 24] on button "Done" at bounding box center [501, 22] width 42 height 26
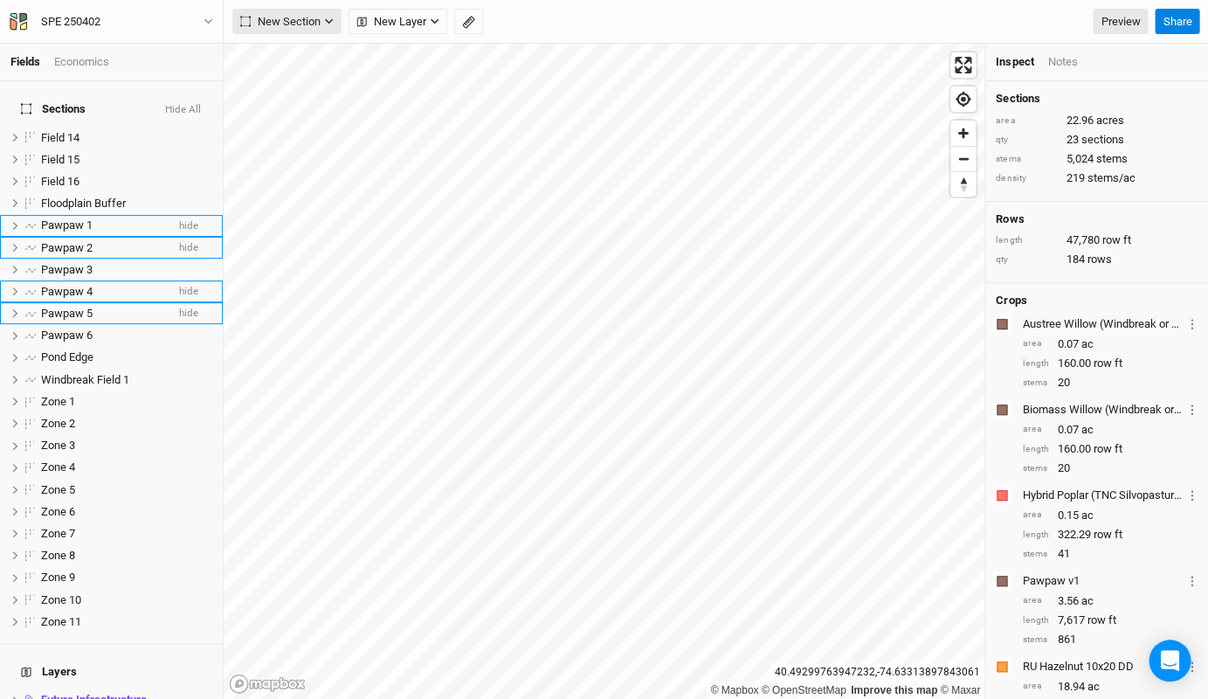
click at [294, 18] on span "New Section" at bounding box center [280, 21] width 80 height 17
click at [289, 76] on div "Line" at bounding box center [283, 84] width 27 height 20
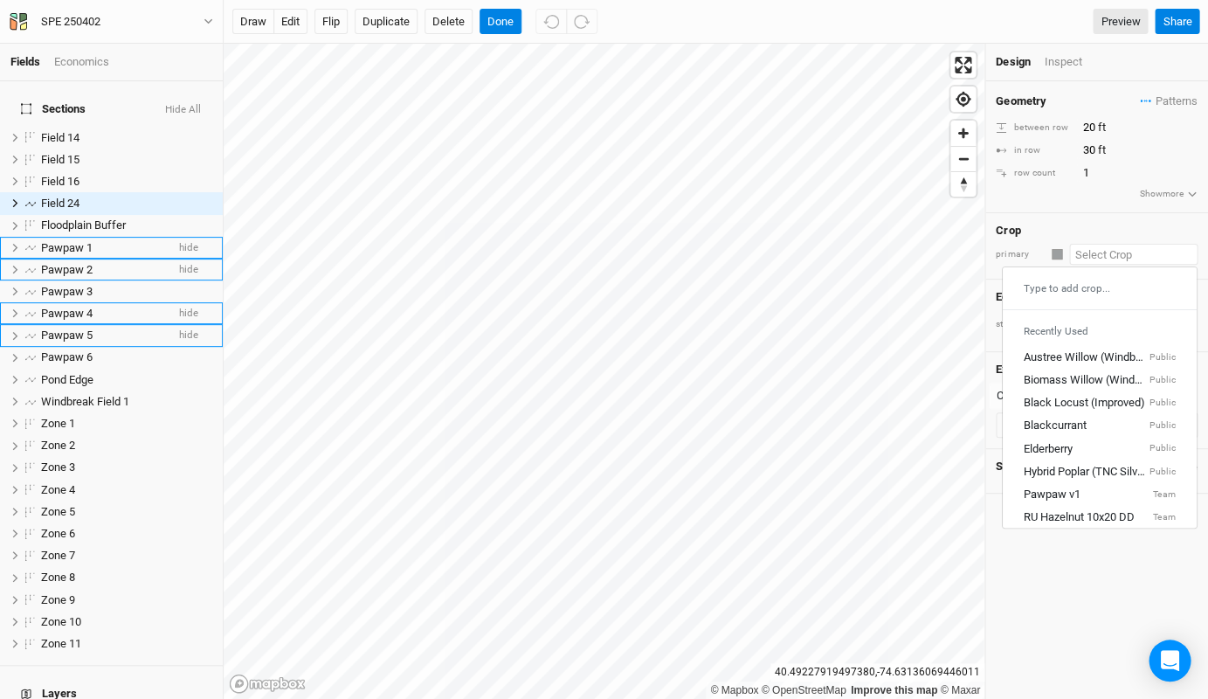
click at [1076, 253] on input "text" at bounding box center [1133, 254] width 128 height 21
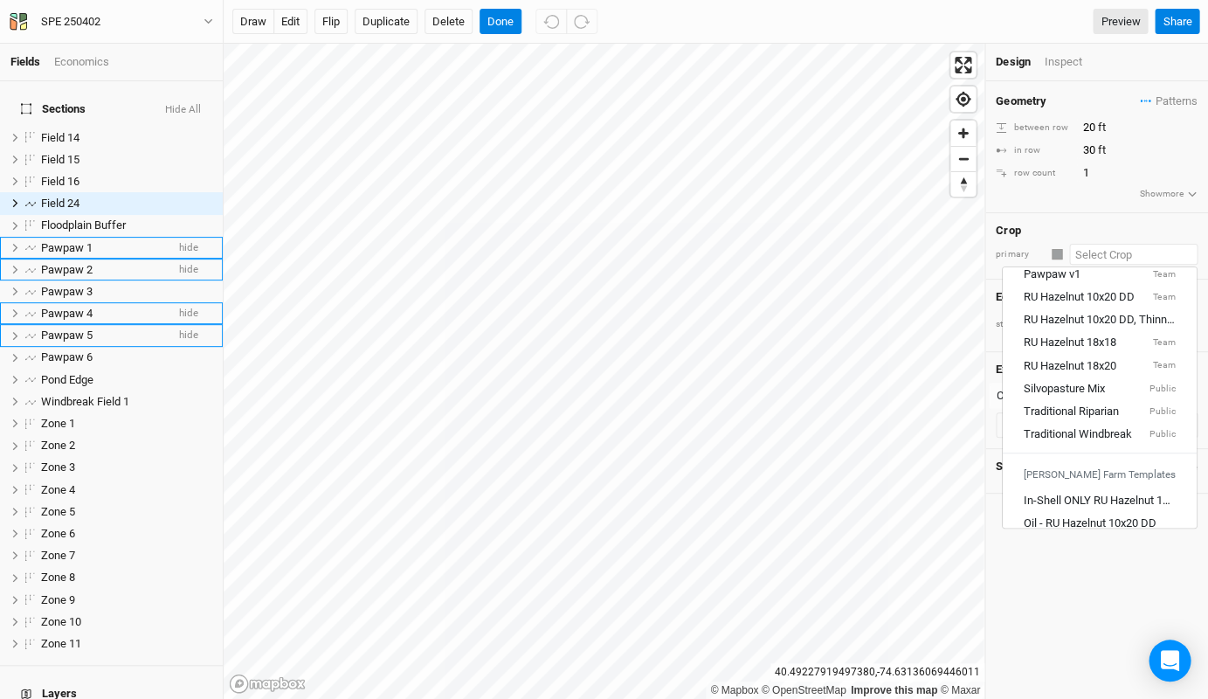
scroll to position [218, 0]
click at [1085, 405] on div "Traditional Riparian" at bounding box center [1071, 413] width 95 height 16
type input "15"
type input "12"
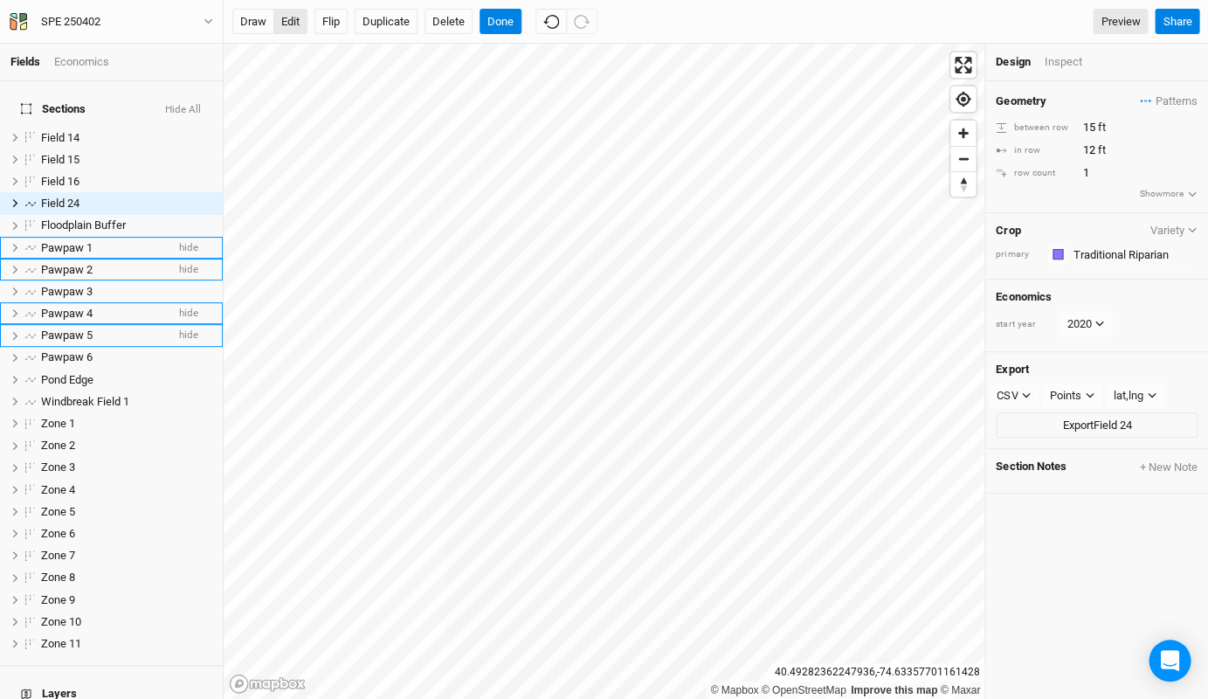
click at [283, 21] on button "edit" at bounding box center [290, 22] width 34 height 26
click at [73, 197] on span "Field 24" at bounding box center [60, 203] width 38 height 13
type input "Riparian Buffer"
click at [496, 31] on button "Done" at bounding box center [501, 22] width 42 height 26
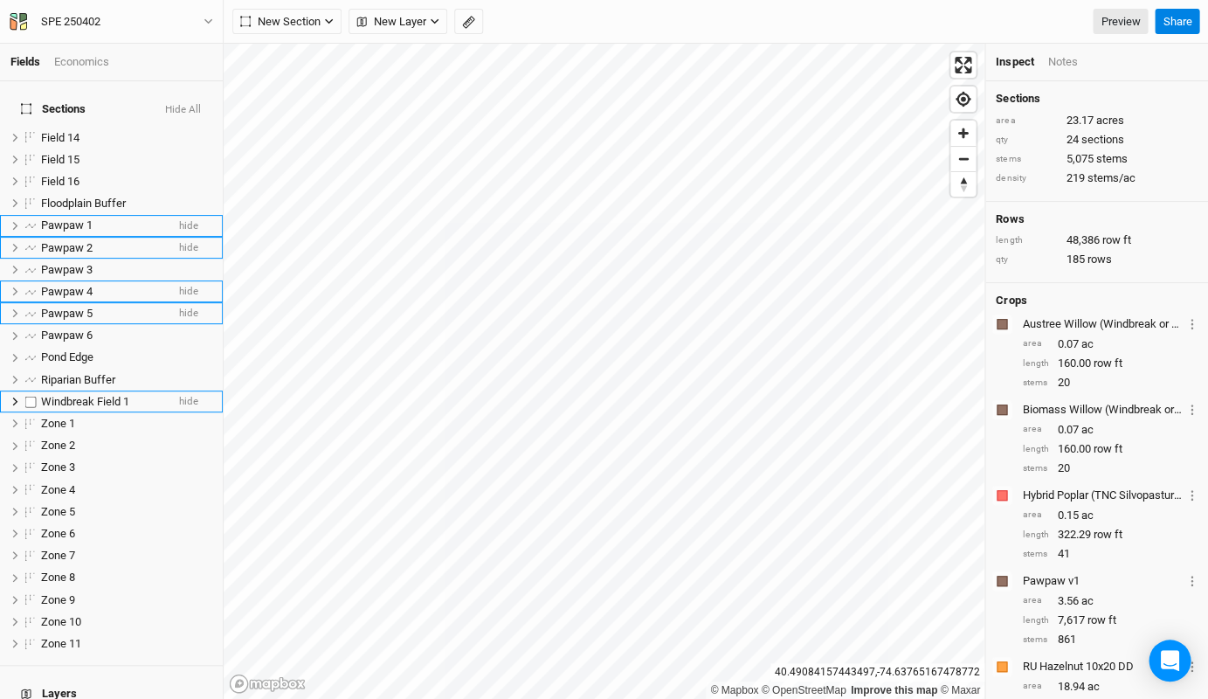
click at [97, 391] on li "Windbreak Field 1 hide" at bounding box center [111, 402] width 223 height 22
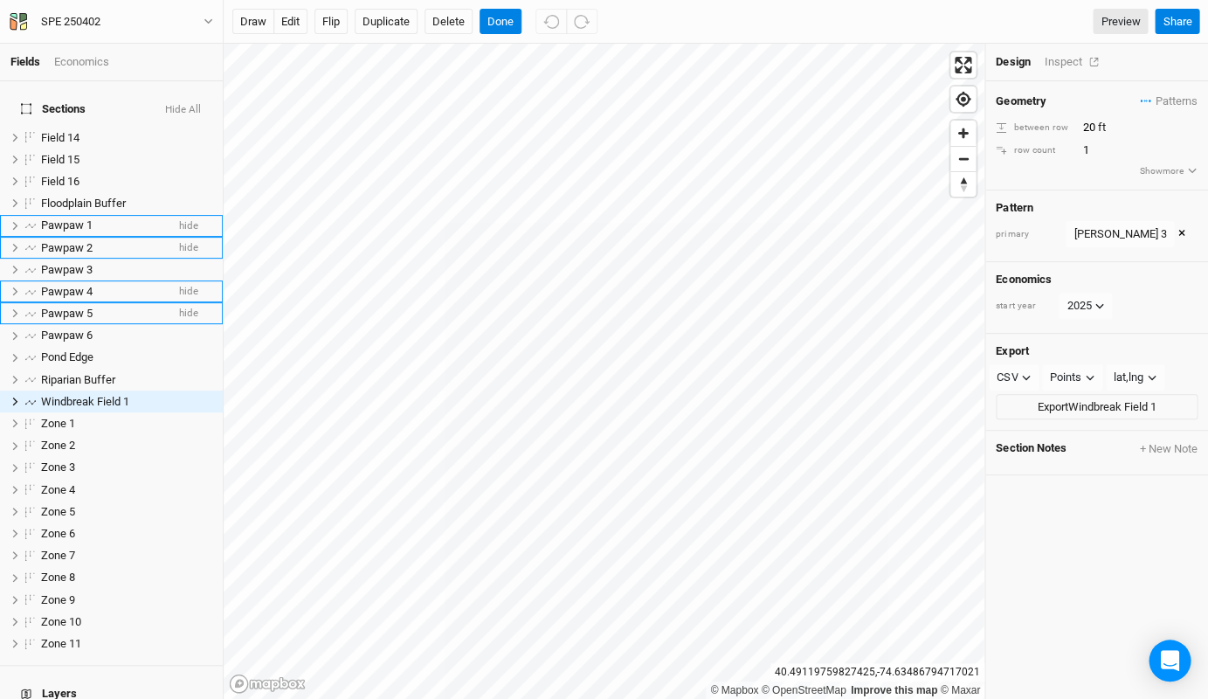
click at [1070, 59] on div "Inspect" at bounding box center [1075, 62] width 62 height 16
